Goal: Task Accomplishment & Management: Manage account settings

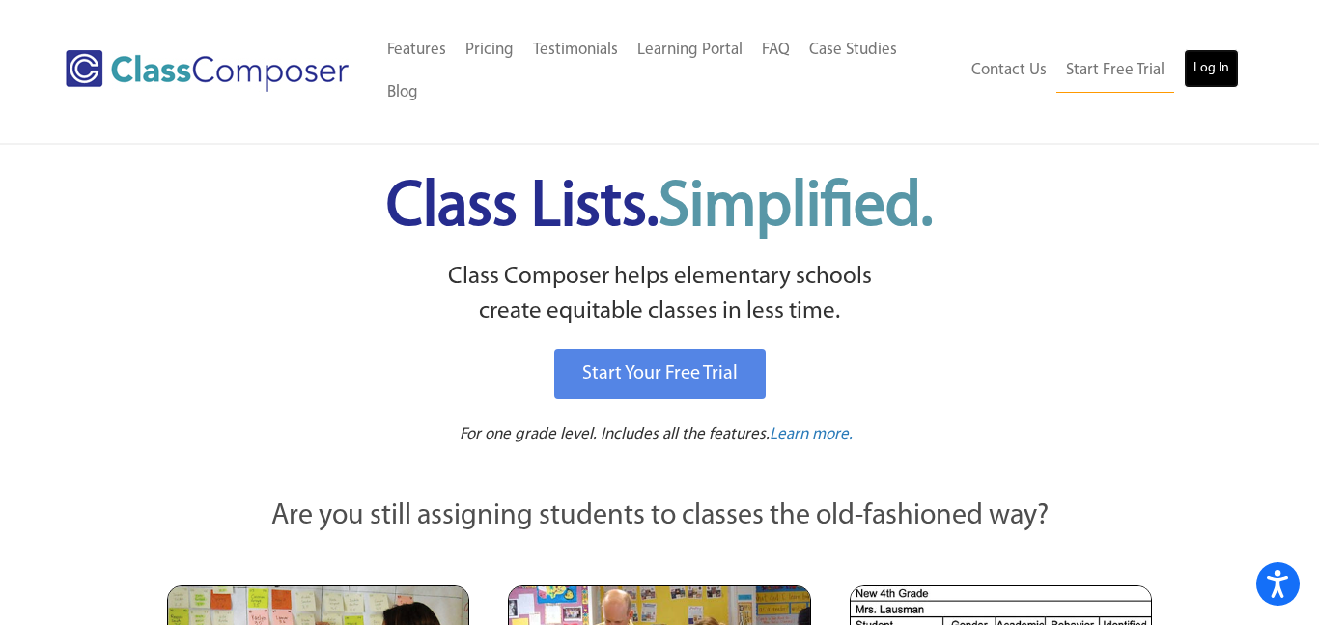
click at [1193, 56] on link "Log In" at bounding box center [1211, 68] width 55 height 39
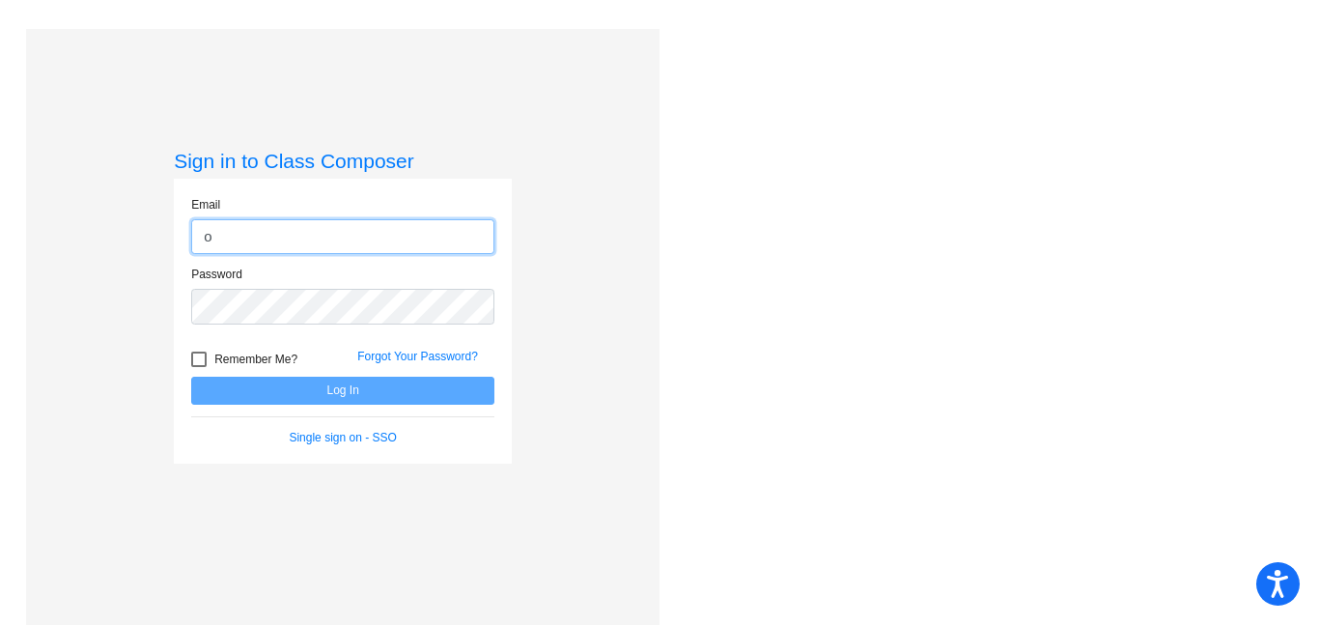
type input "ordazgenesis@stutenthobbsschools.net"
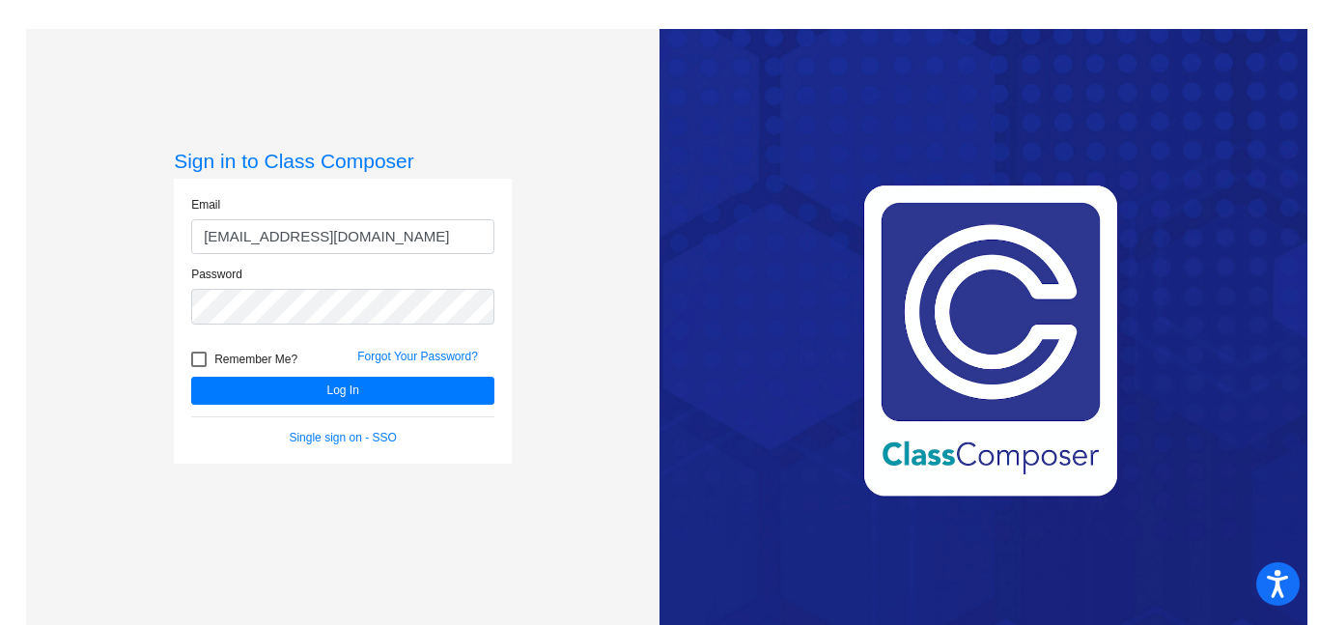
click at [197, 363] on div at bounding box center [198, 358] width 15 height 15
click at [198, 367] on input "Remember Me?" at bounding box center [198, 367] width 1 height 1
checkbox input "true"
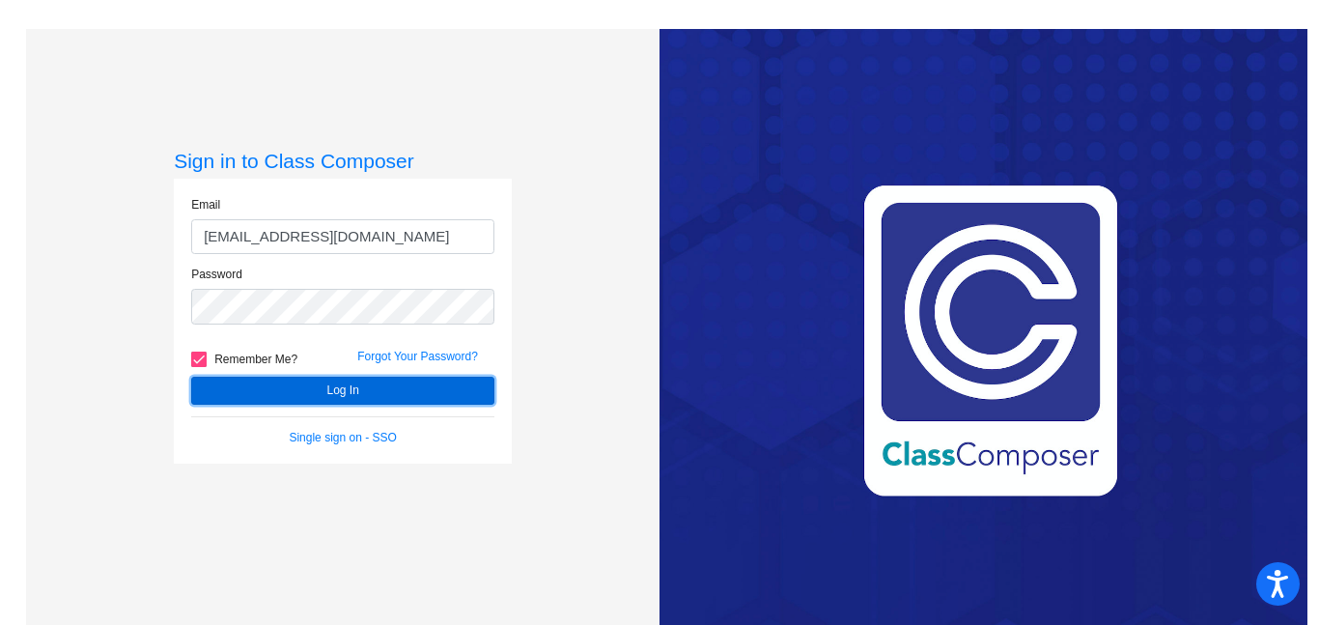
click at [239, 399] on button "Log In" at bounding box center [342, 391] width 303 height 28
click at [242, 388] on button "Log In" at bounding box center [342, 391] width 303 height 28
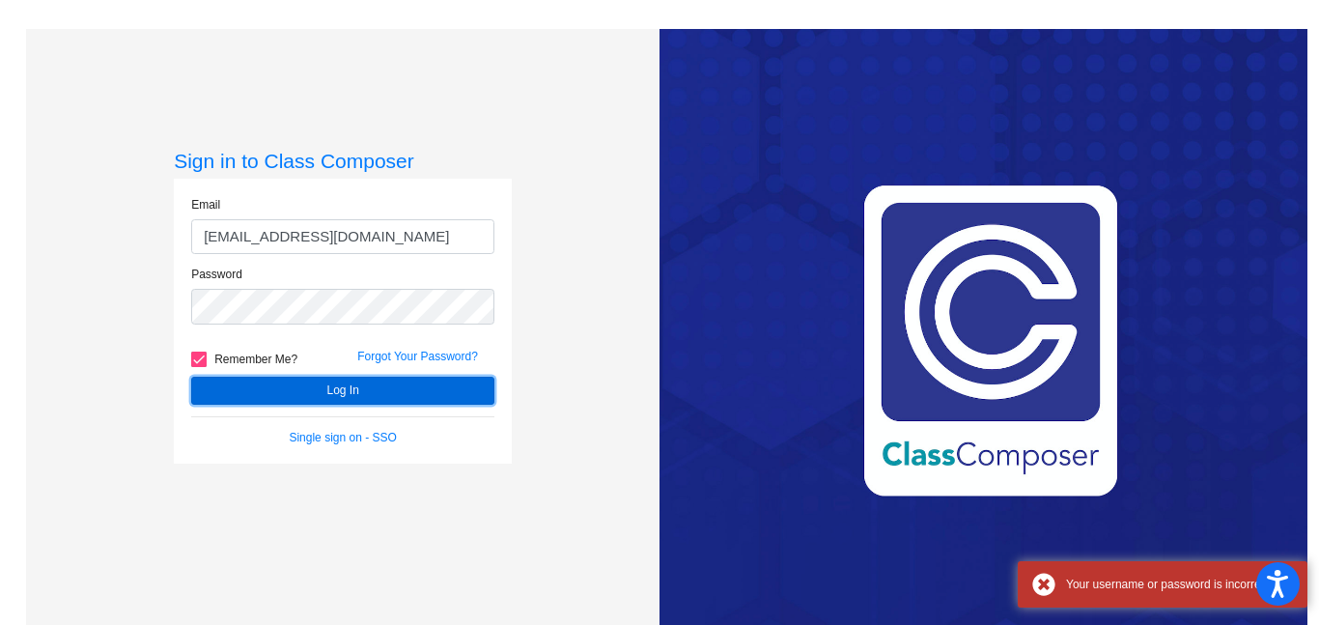
click at [242, 388] on button "Log In" at bounding box center [342, 391] width 303 height 28
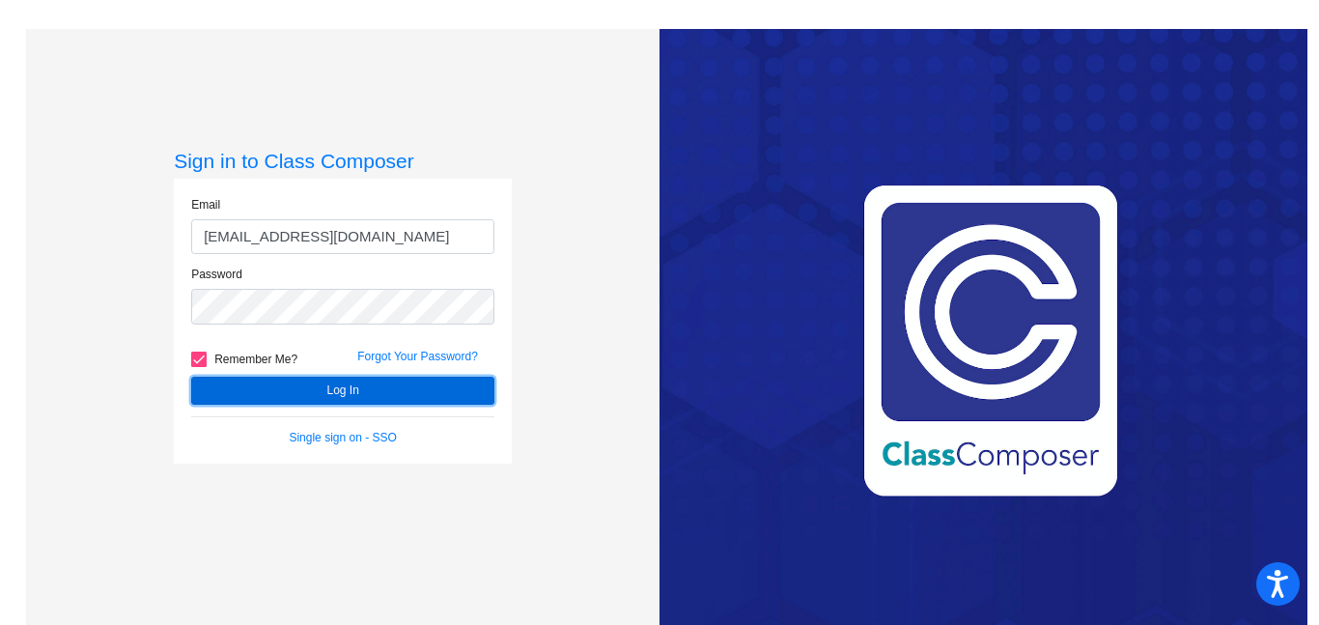
click at [242, 388] on button "Log In" at bounding box center [342, 391] width 303 height 28
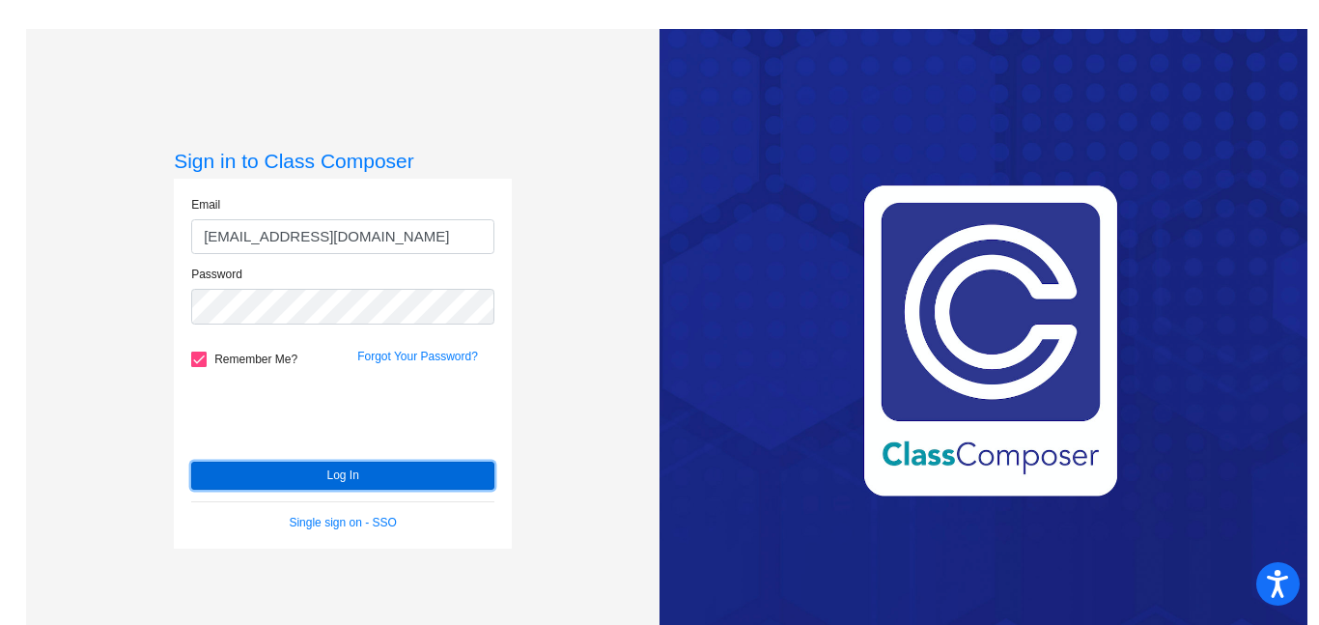
click at [268, 462] on button "Log In" at bounding box center [342, 476] width 303 height 28
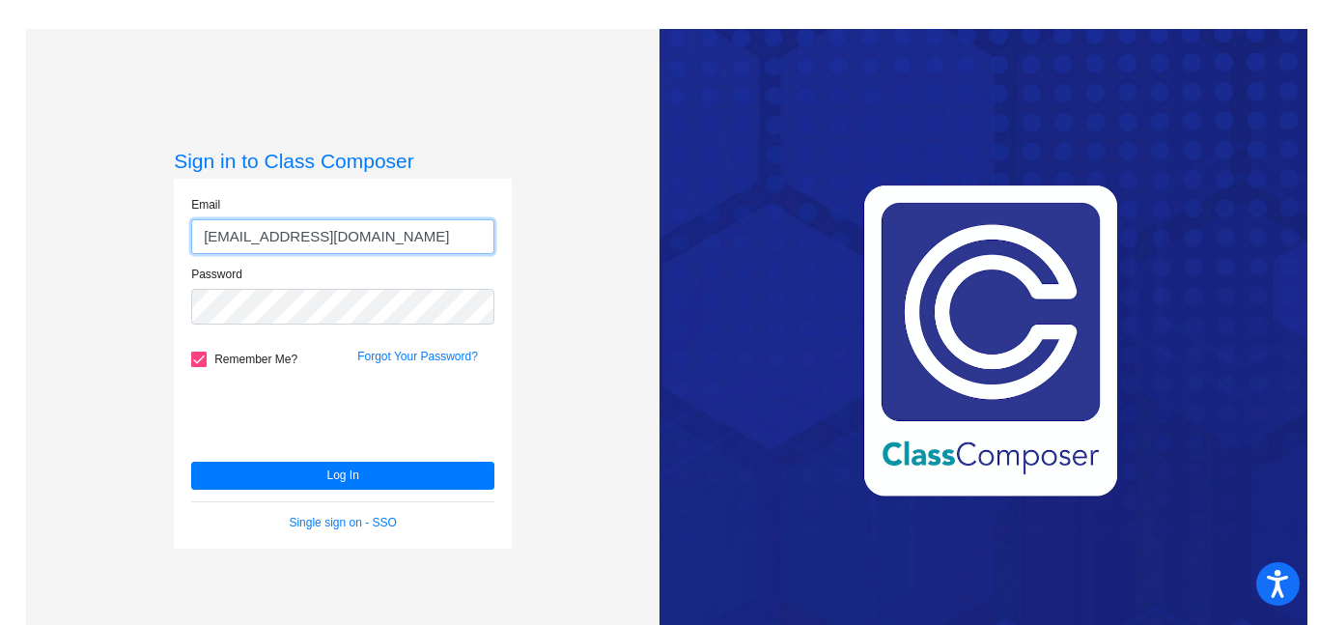
click at [345, 243] on input "ordazgenesis@stutenthobbsschools.net" at bounding box center [342, 237] width 303 height 36
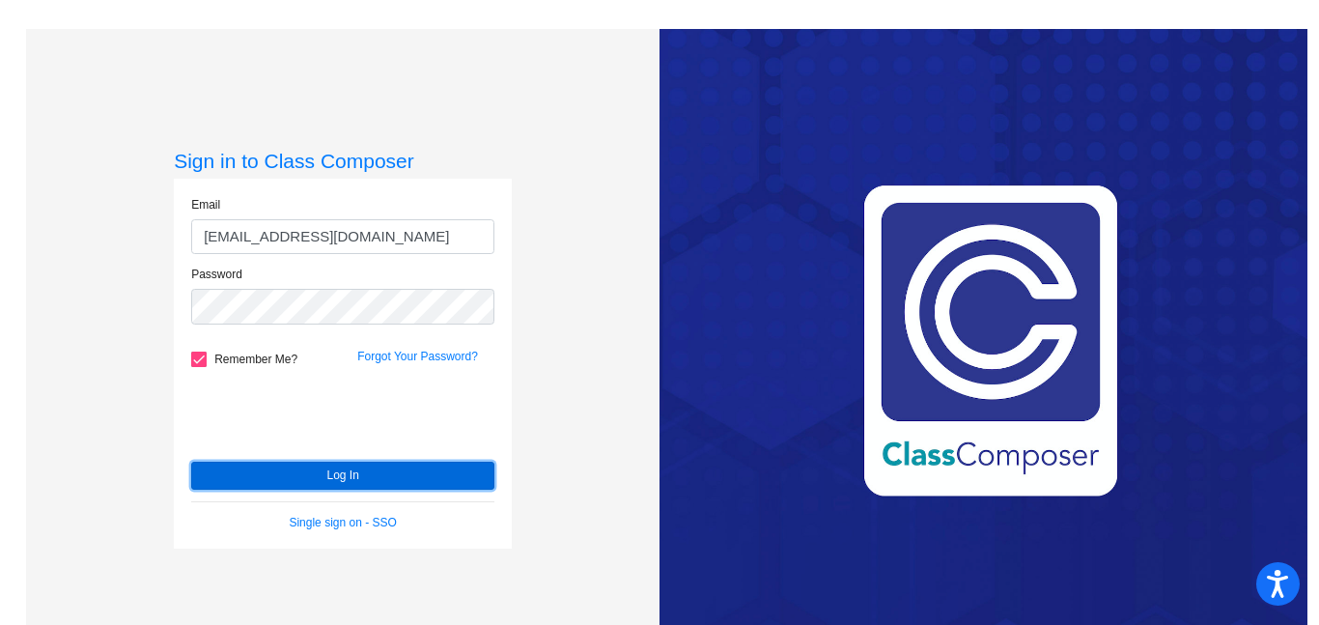
click at [203, 481] on button "Log In" at bounding box center [342, 476] width 303 height 28
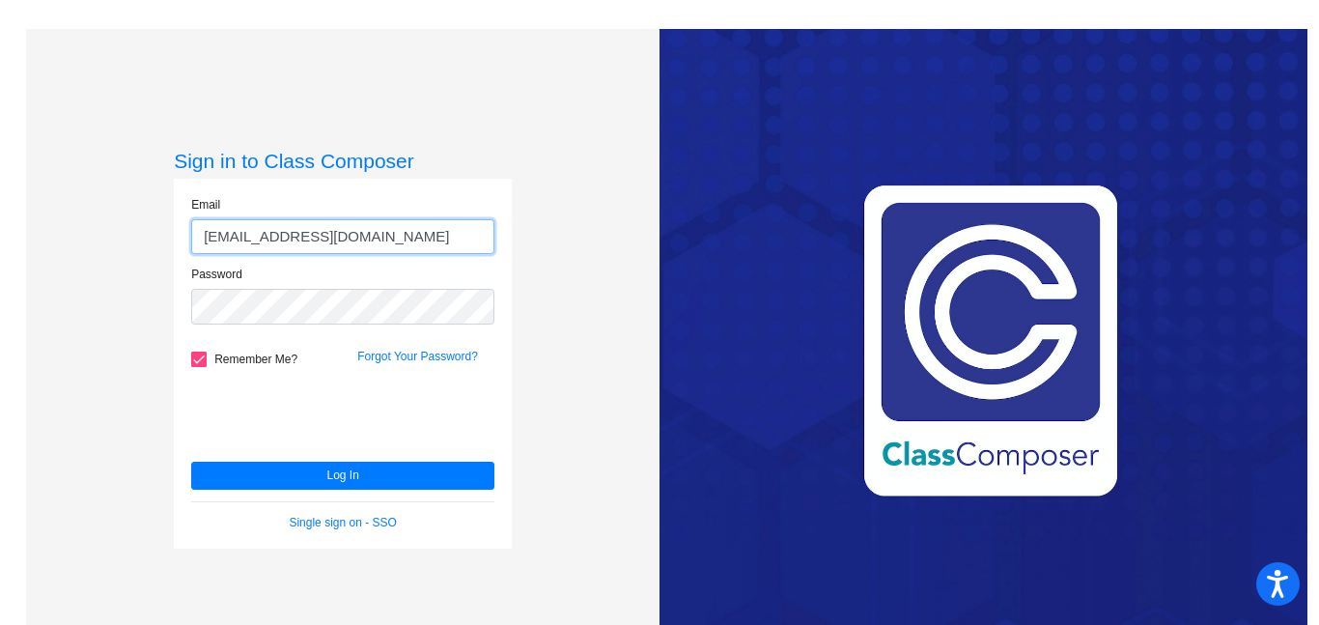
click at [455, 235] on input "ordazgenesis@stutent.hobbsschools.net" at bounding box center [342, 237] width 303 height 36
click at [482, 241] on input "ordazgenesis@stutent.hobbsschools.net" at bounding box center [342, 237] width 303 height 36
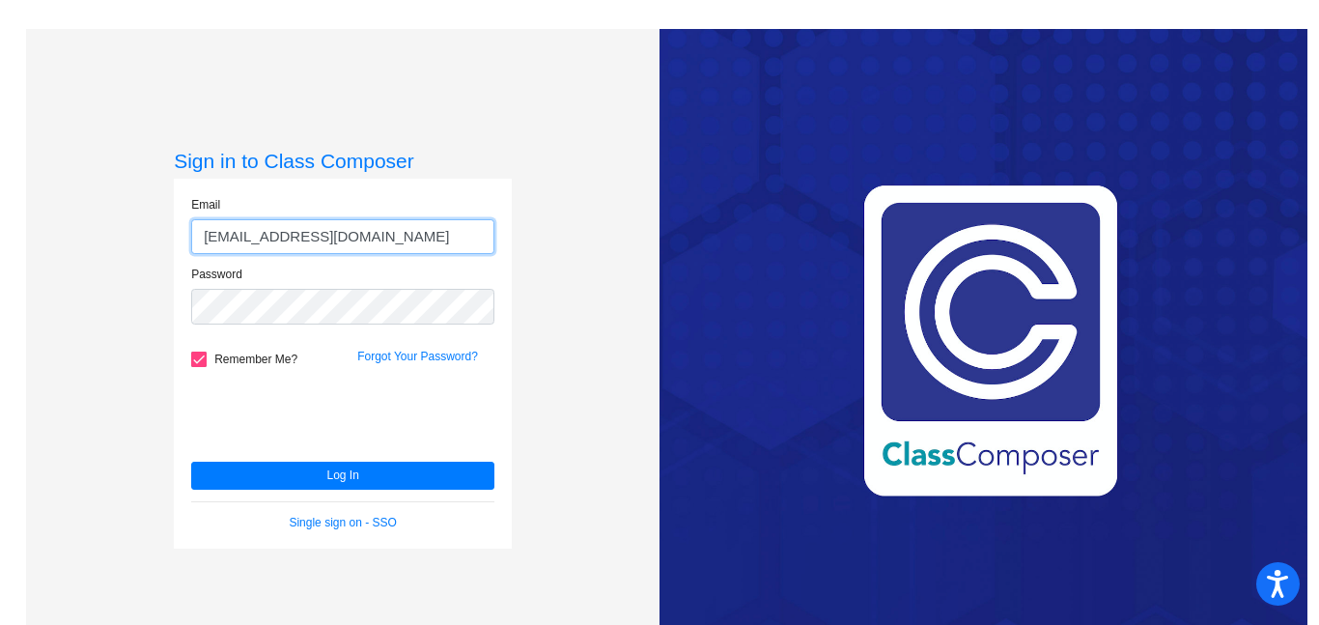
click at [482, 241] on input "ordazgenesis@stutent.hobbsschools.net" at bounding box center [342, 237] width 303 height 36
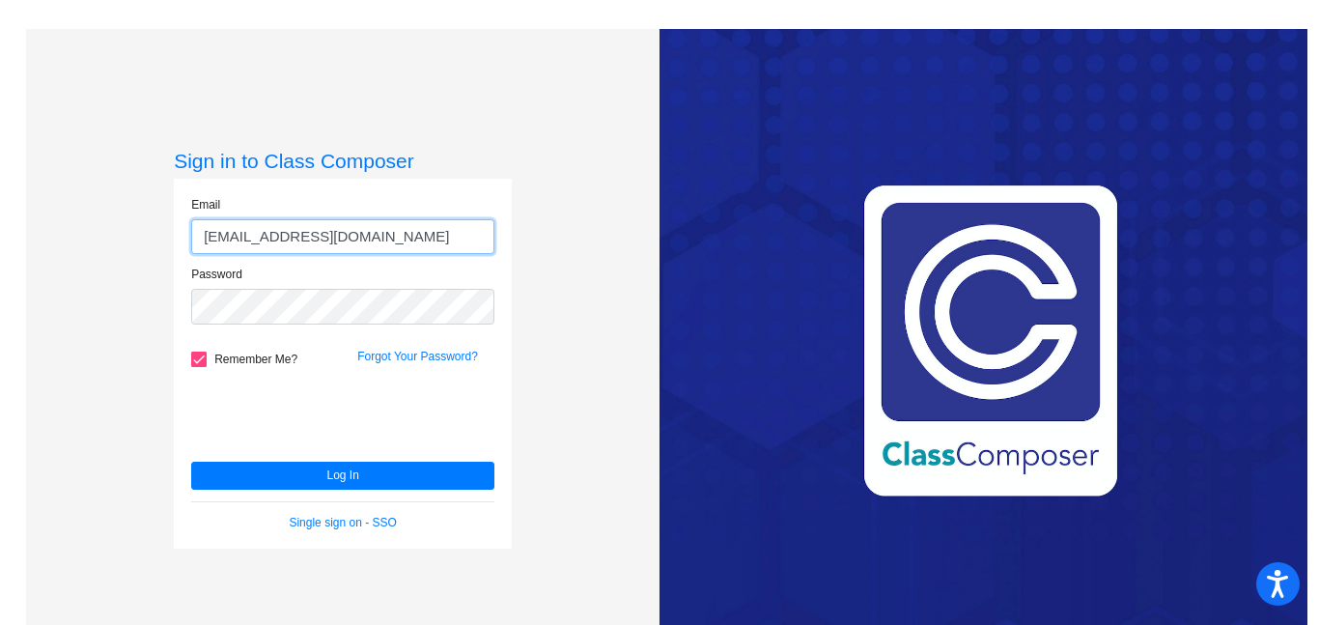
click at [482, 241] on input "ordazgenesis@stutent.hobbsschools.net" at bounding box center [342, 237] width 303 height 36
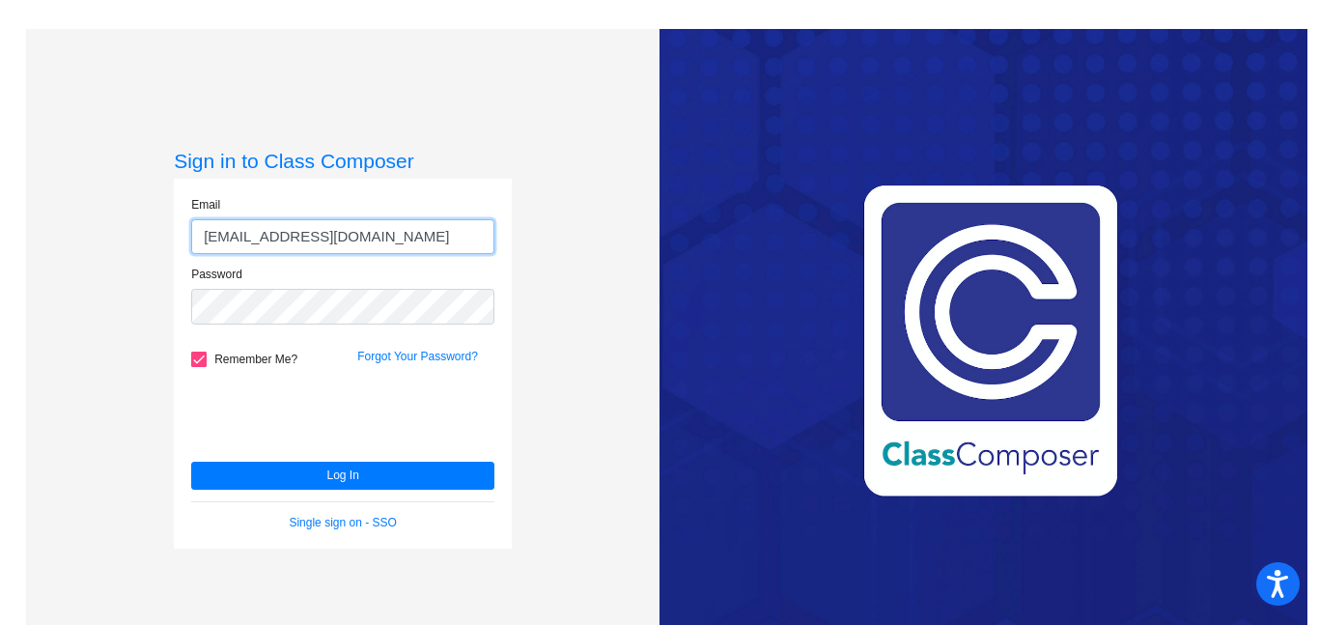
click at [482, 241] on input "ordazgenesis@stutent.hobbsschools.net" at bounding box center [342, 237] width 303 height 36
click at [479, 239] on input "ordazgenesis@stutent.hobbsschools.net" at bounding box center [342, 237] width 303 height 36
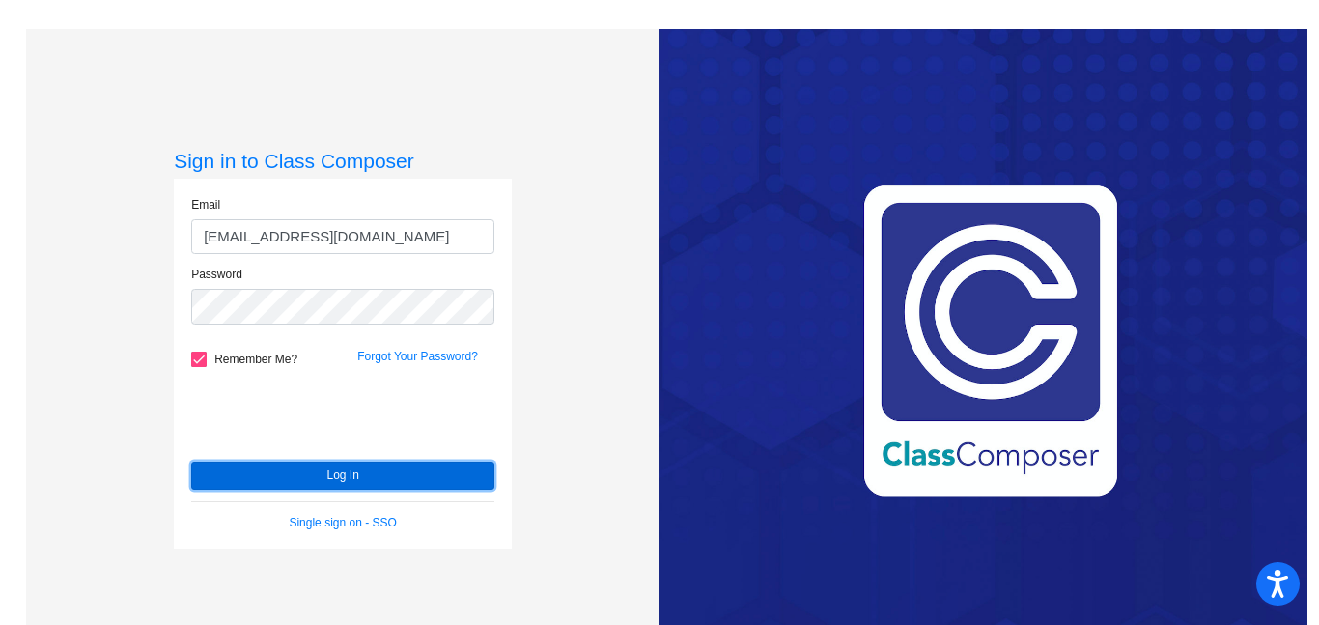
click at [264, 462] on button "Log In" at bounding box center [342, 476] width 303 height 28
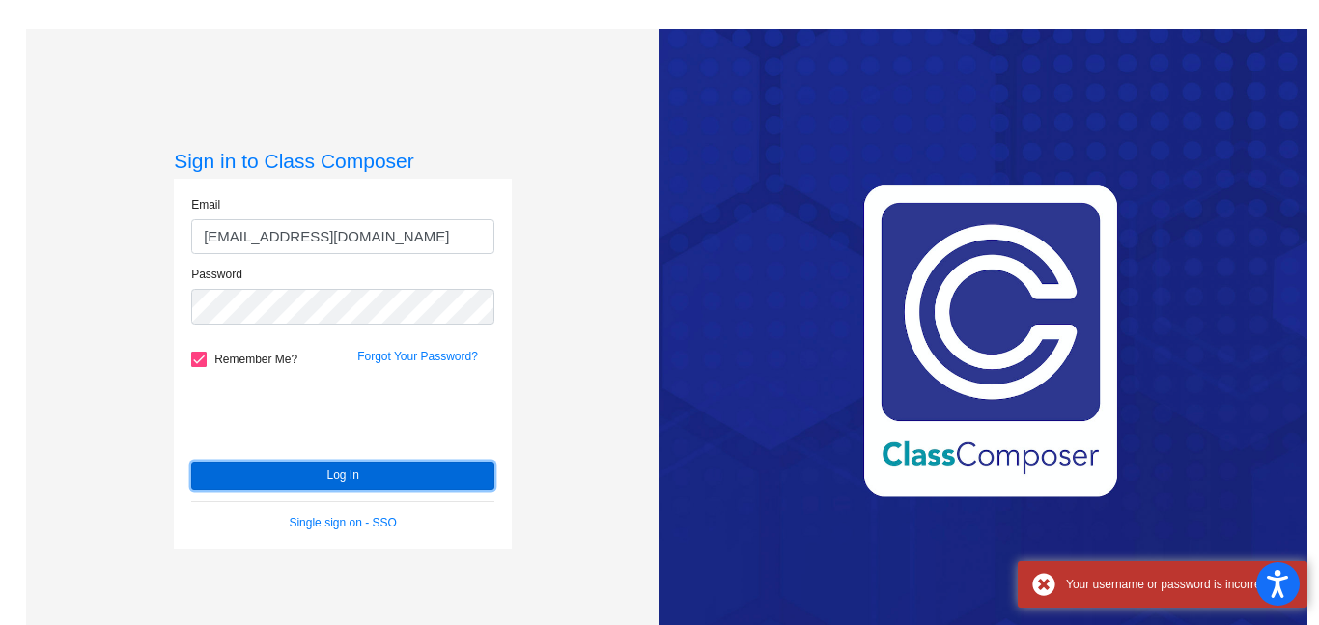
click at [264, 462] on button "Log In" at bounding box center [342, 476] width 303 height 28
click at [264, 461] on div "Email ordazgenesis@student.hobbsschools.net Password Remember Me? Forgot Your P…" at bounding box center [343, 364] width 338 height 370
click at [264, 462] on button "Log In" at bounding box center [342, 476] width 303 height 28
click at [264, 461] on div "Email ordazgenesis@student.hobbsschools.net Password Remember Me? Forgot Your P…" at bounding box center [343, 364] width 338 height 370
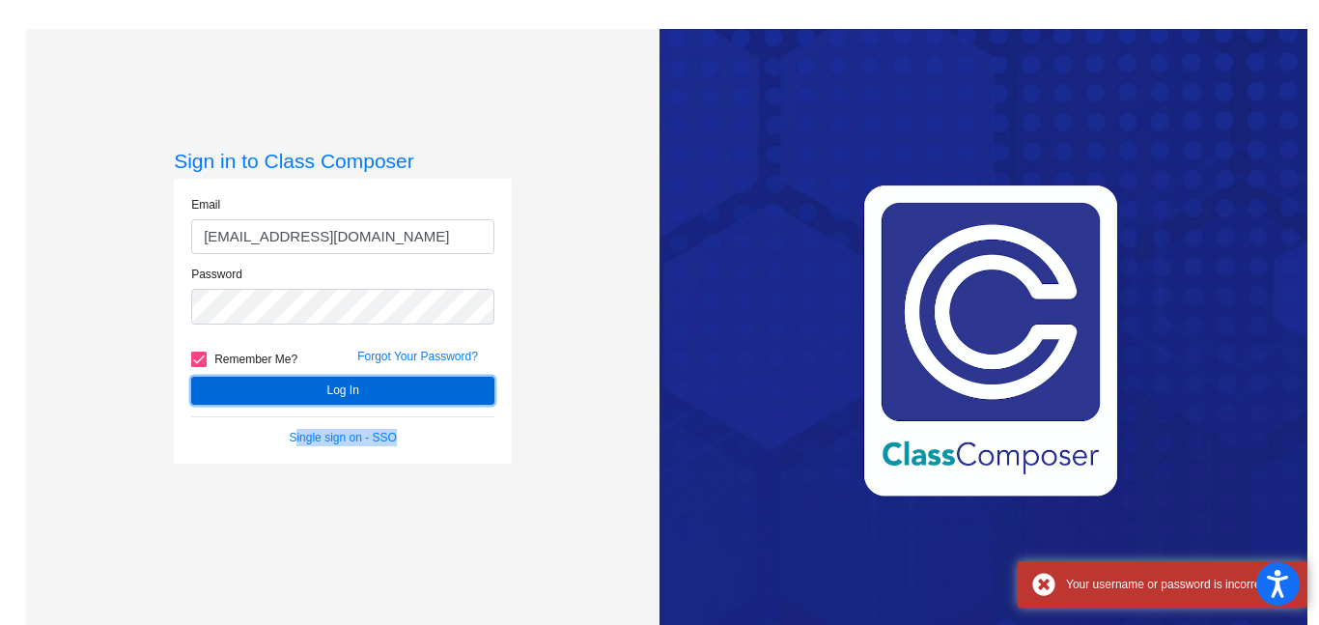
click at [251, 445] on div at bounding box center [251, 445] width 0 height 0
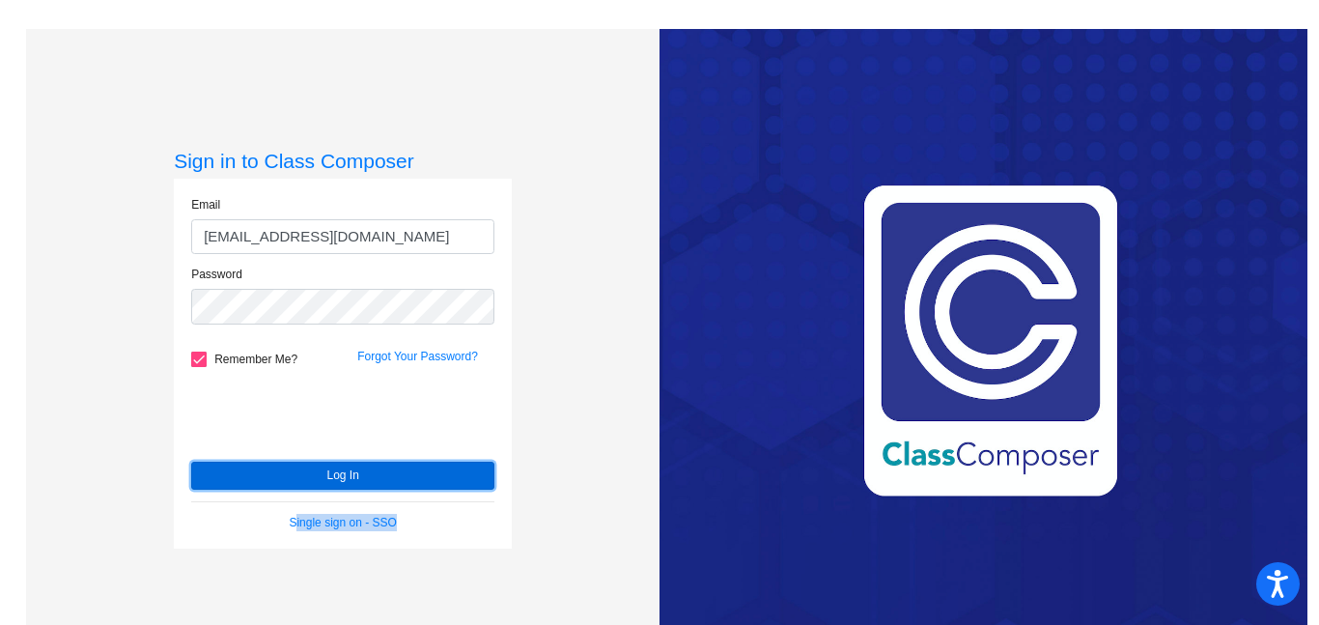
click at [350, 481] on button "Log In" at bounding box center [342, 476] width 303 height 28
click at [252, 477] on button "Log In" at bounding box center [342, 476] width 303 height 28
click at [330, 483] on button "Log In" at bounding box center [342, 476] width 303 height 28
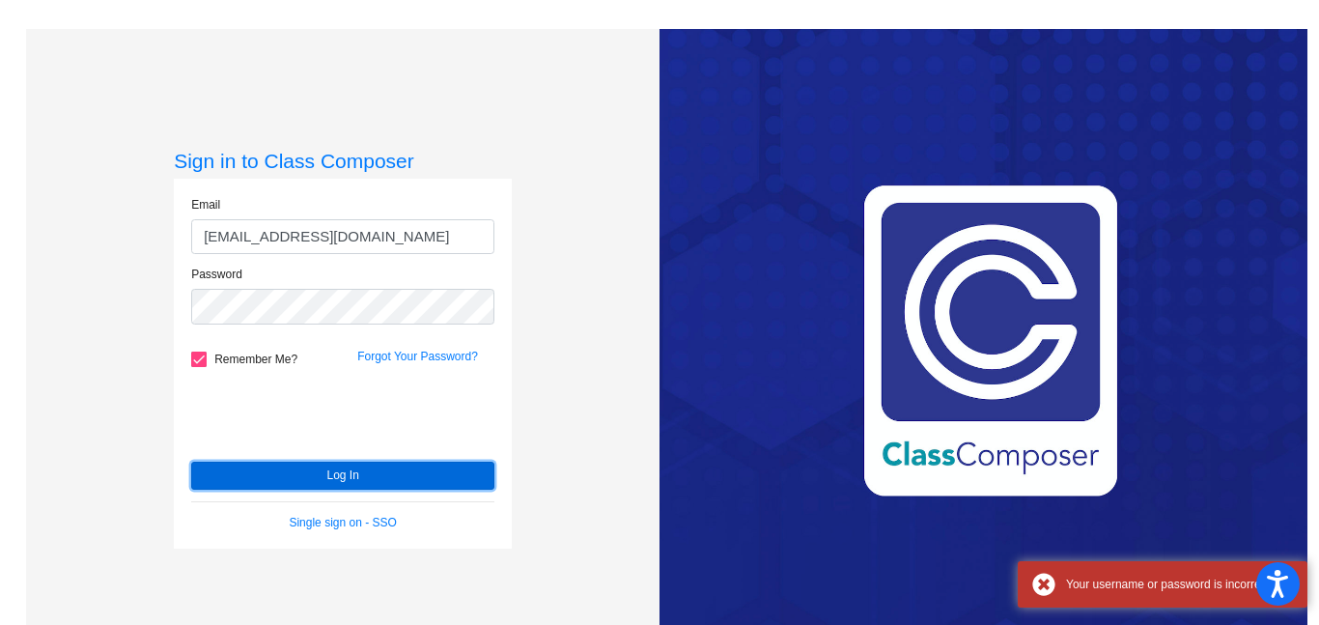
click at [268, 482] on button "Log In" at bounding box center [342, 476] width 303 height 28
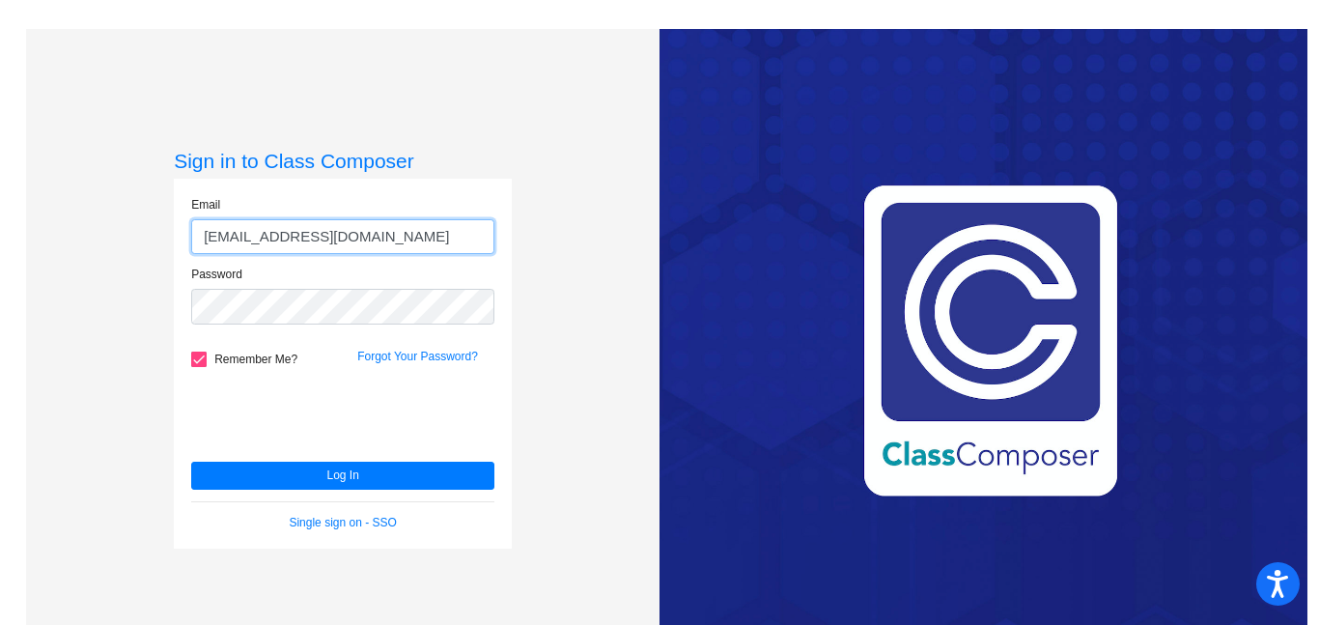
click at [389, 242] on input "ordazgenesis@student.hobbsschools.net" at bounding box center [342, 237] width 303 height 36
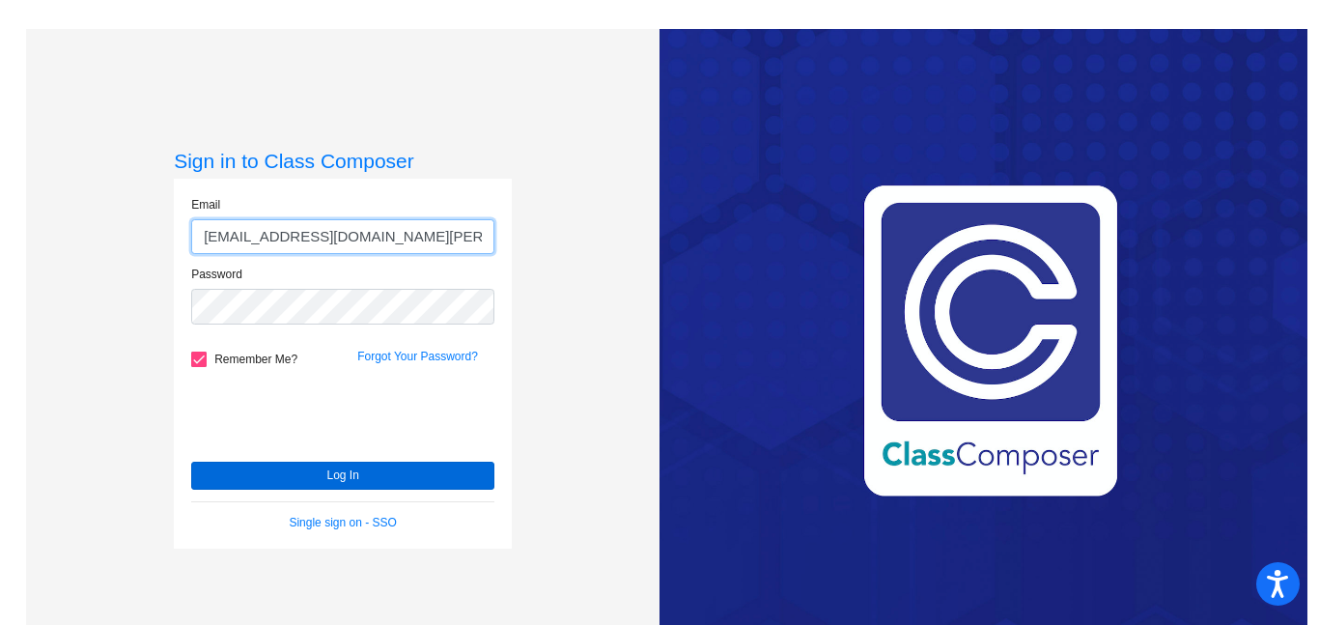
type input "ordazgenesis@student.hobbs.schools.net"
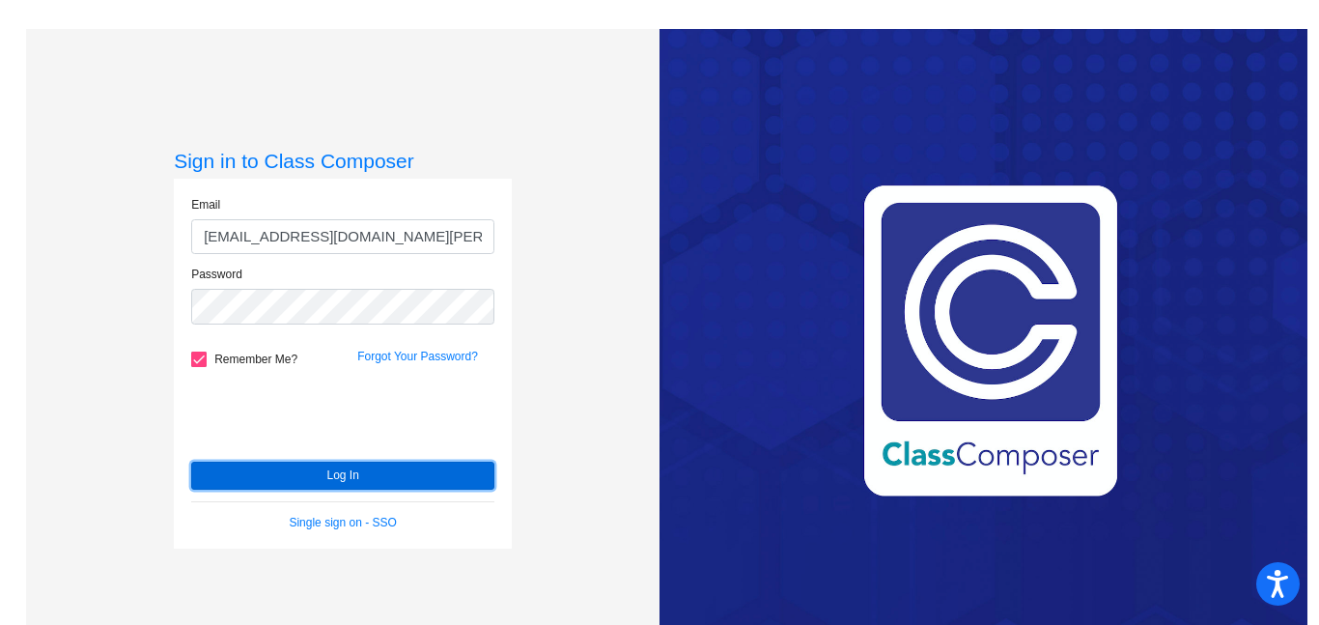
click at [368, 475] on button "Log In" at bounding box center [342, 476] width 303 height 28
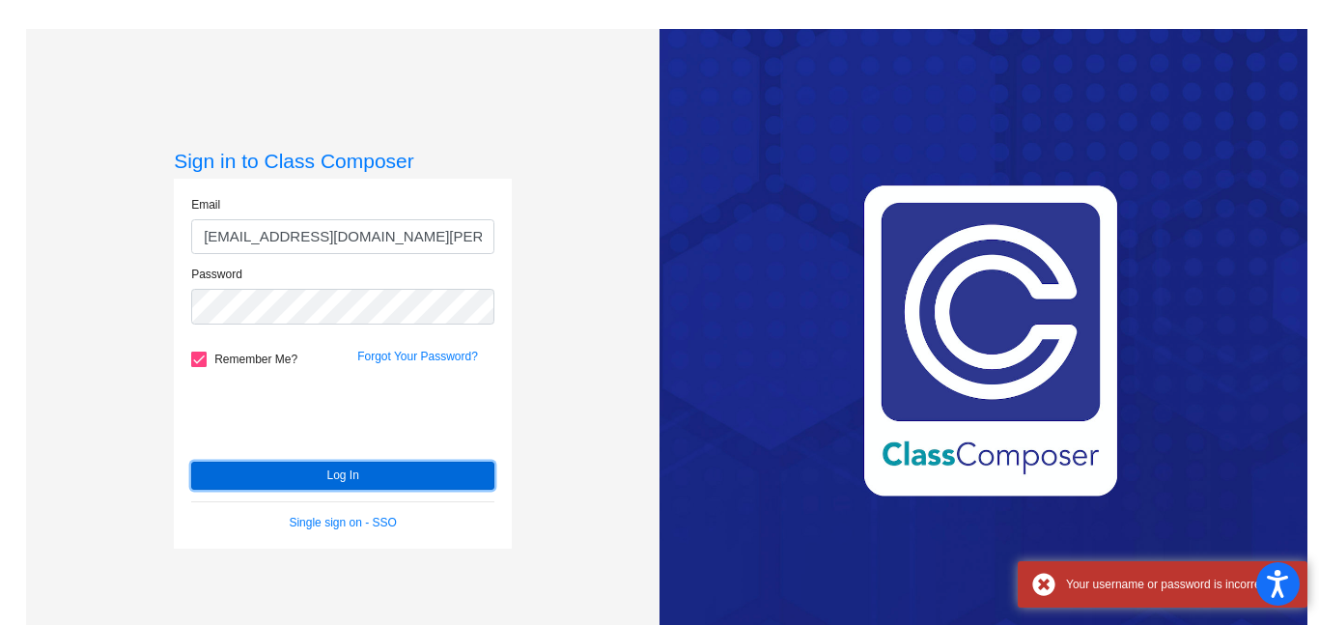
click at [236, 472] on button "Log In" at bounding box center [342, 476] width 303 height 28
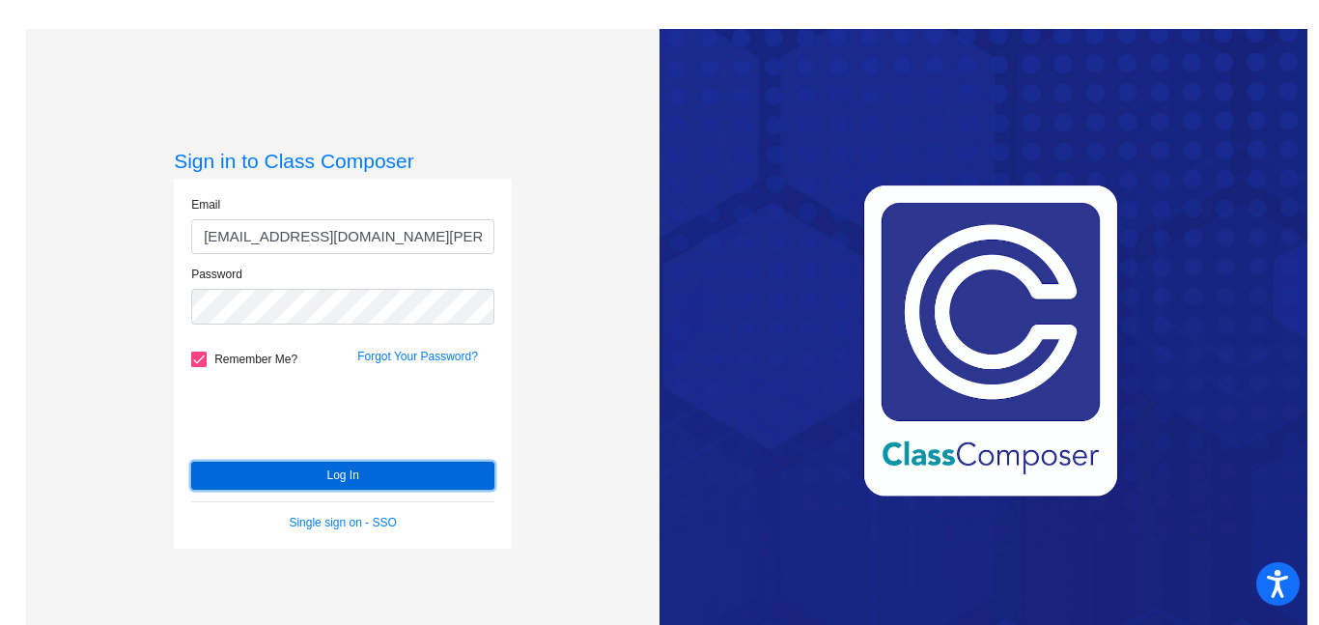
click at [236, 472] on button "Log In" at bounding box center [342, 476] width 303 height 28
click at [236, 472] on div "Sign in to Class Composer Email ordazgenesis@student.hobbs.schools.net Password…" at bounding box center [343, 342] width 338 height 386
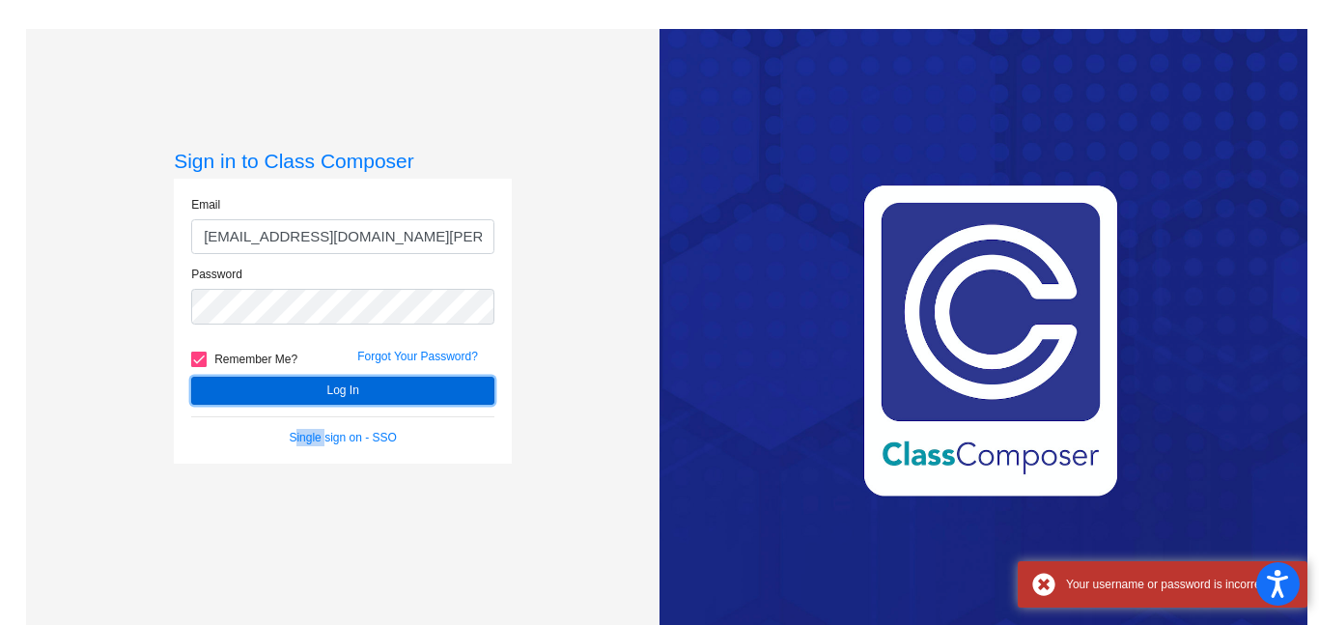
click at [236, 405] on button "Log In" at bounding box center [342, 391] width 303 height 28
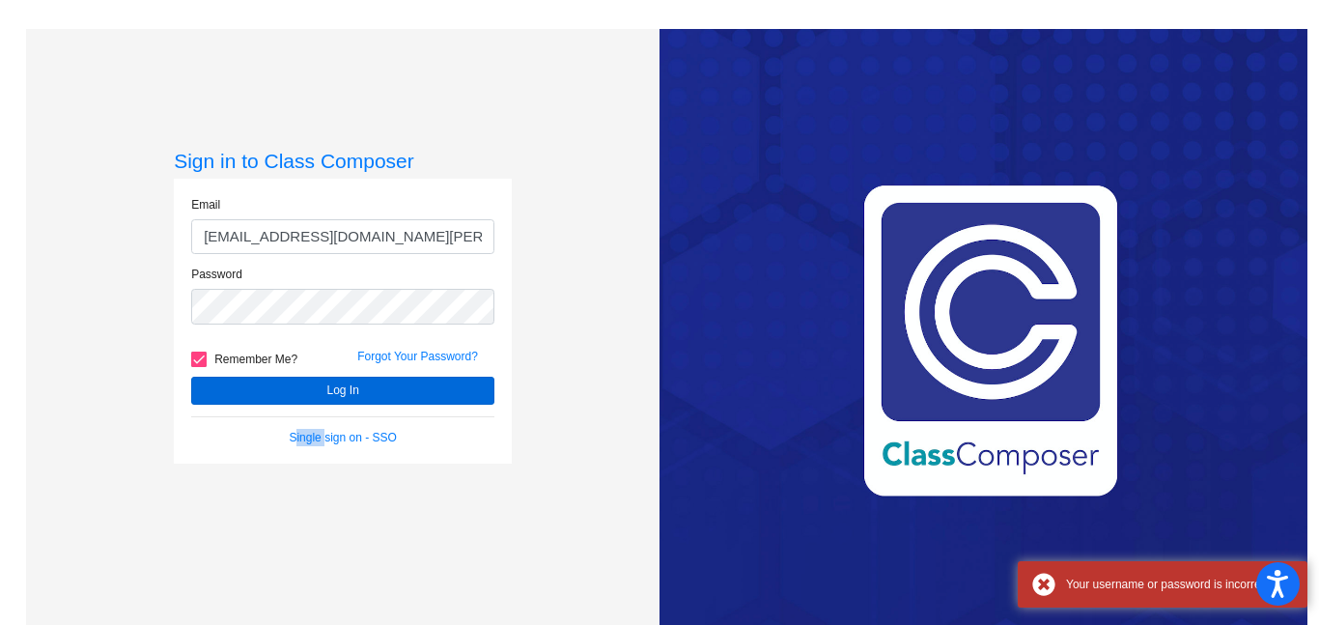
click at [236, 472] on div "Sign in to Class Composer Email ordazgenesis@student.hobbs.schools.net Password…" at bounding box center [343, 342] width 338 height 386
